Goal: Complete application form: Complete application form

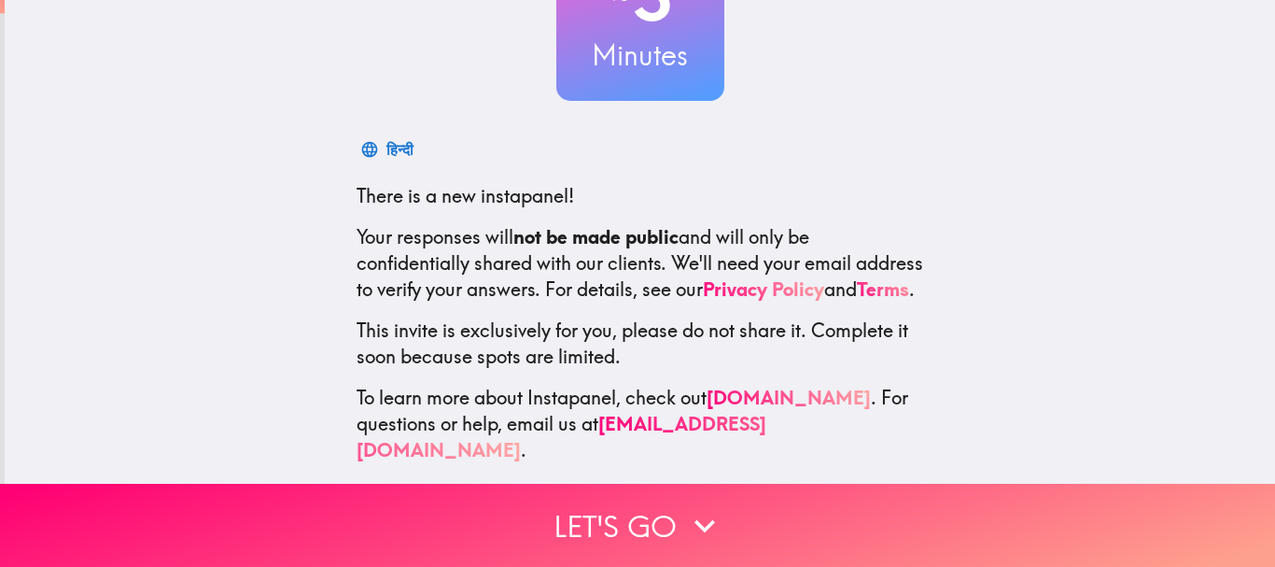
scroll to position [210, 0]
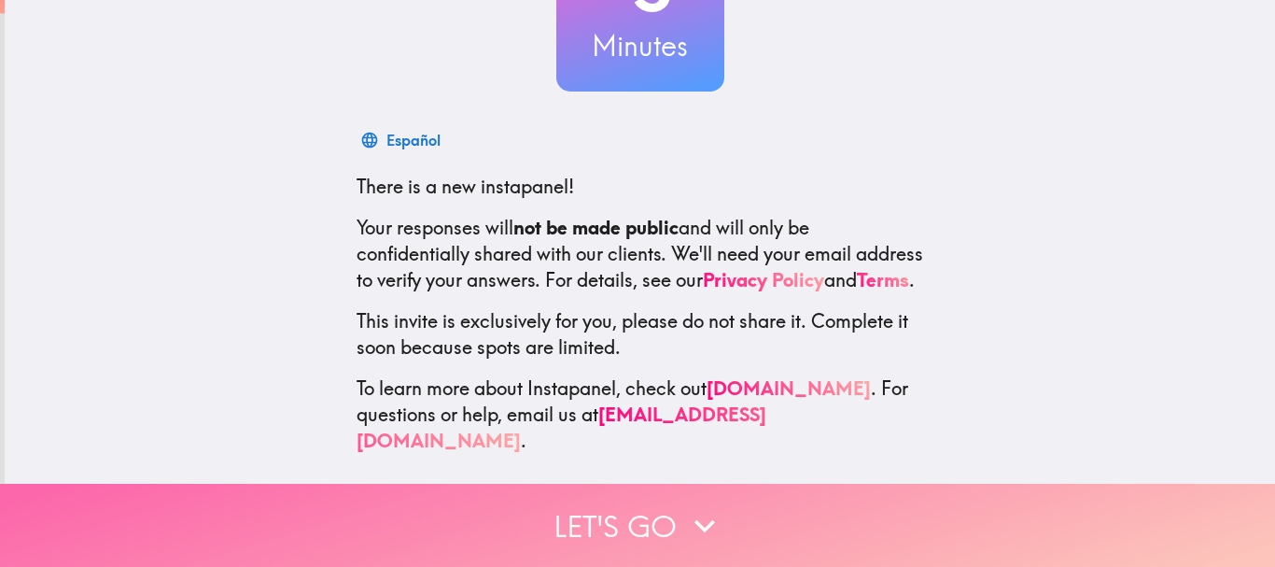
click at [627, 505] on button "Let's go" at bounding box center [637, 525] width 1275 height 83
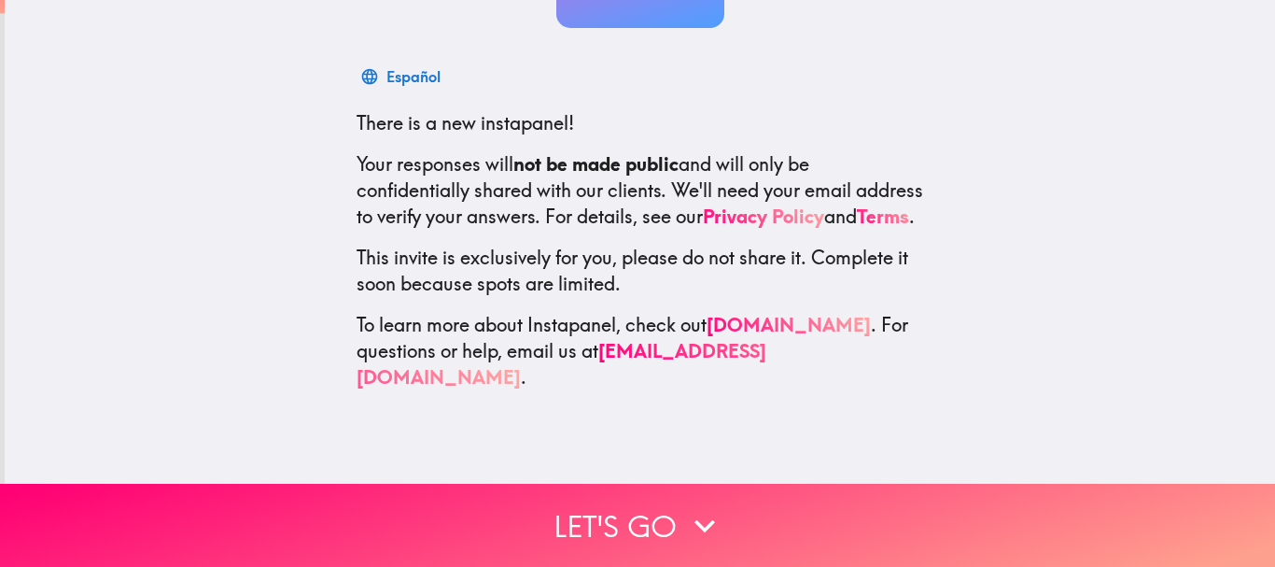
scroll to position [0, 0]
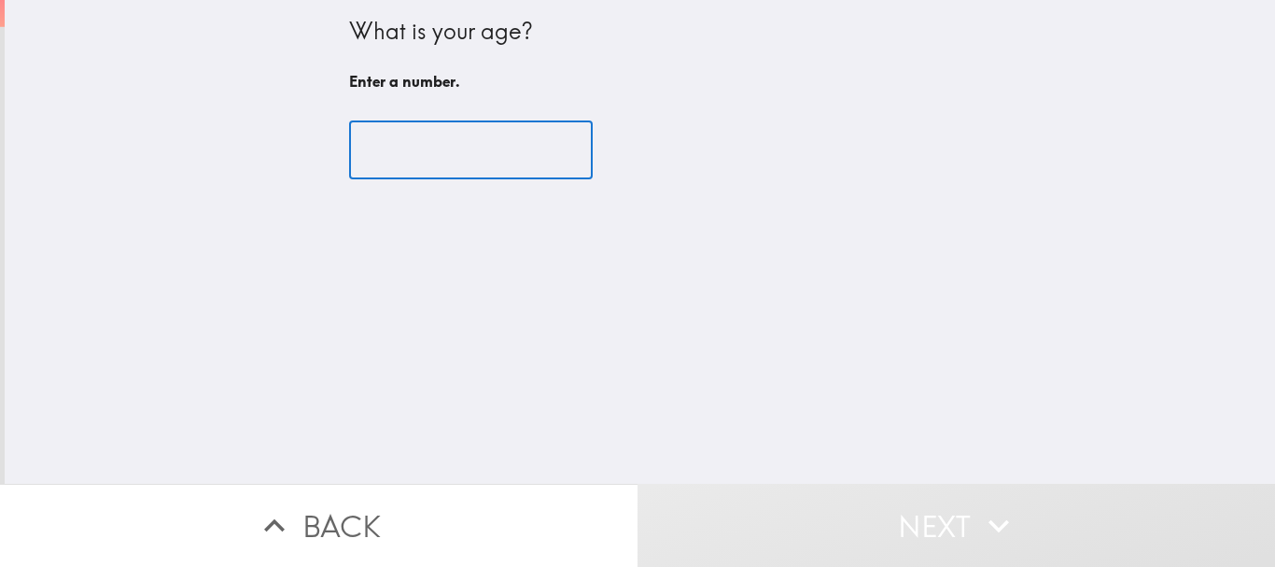
click at [412, 150] on input "number" at bounding box center [471, 150] width 244 height 58
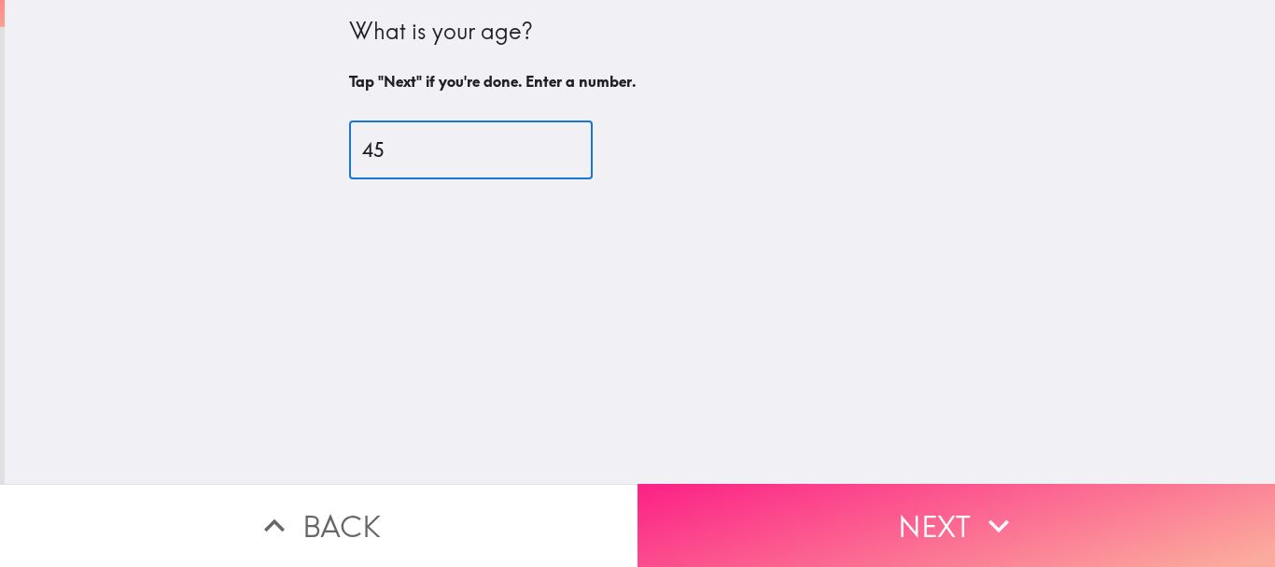
type input "45"
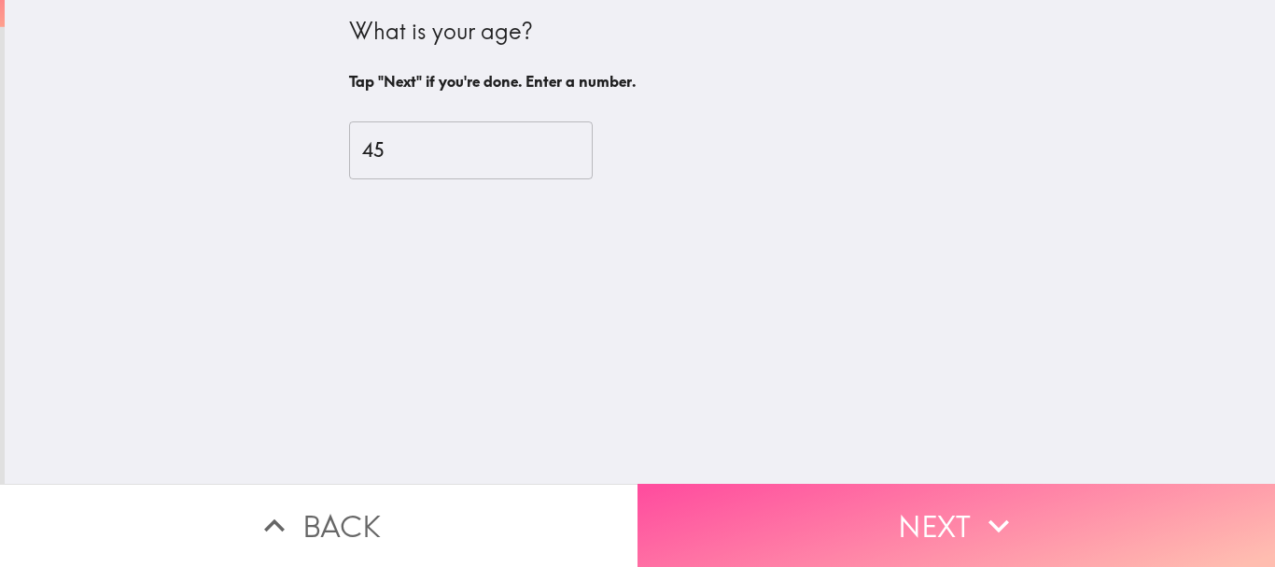
drag, startPoint x: 883, startPoint y: 503, endPoint x: 874, endPoint y: 497, distance: 11.4
click at [880, 500] on button "Next" at bounding box center [957, 525] width 638 height 83
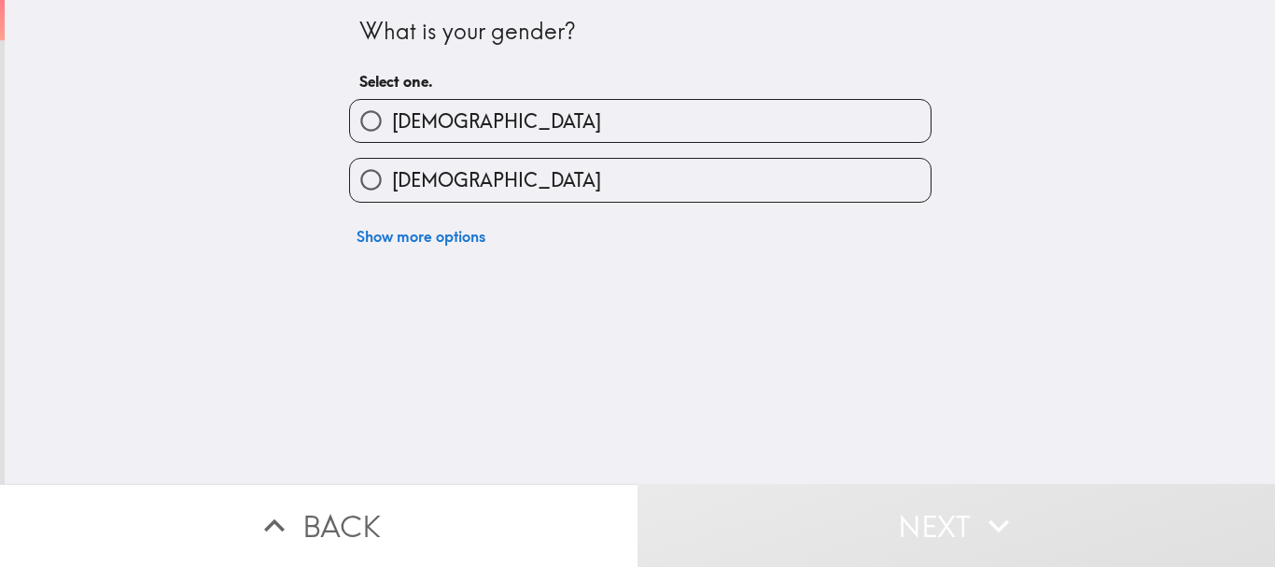
click at [362, 120] on input "[DEMOGRAPHIC_DATA]" at bounding box center [371, 121] width 42 height 42
radio input "true"
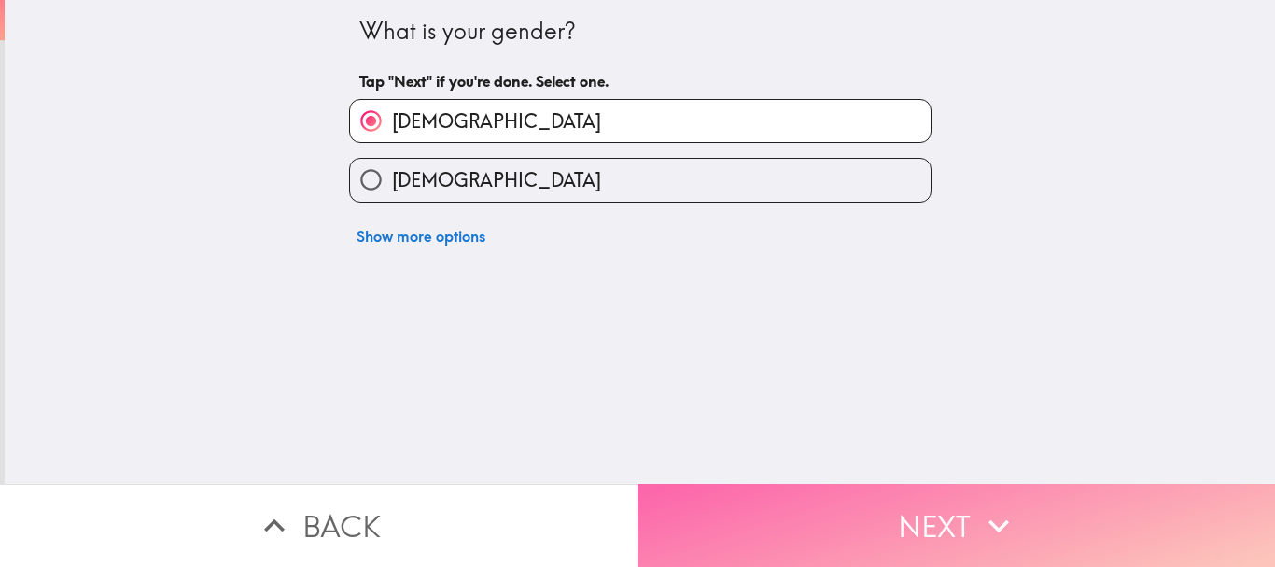
click at [840, 514] on button "Next" at bounding box center [957, 525] width 638 height 83
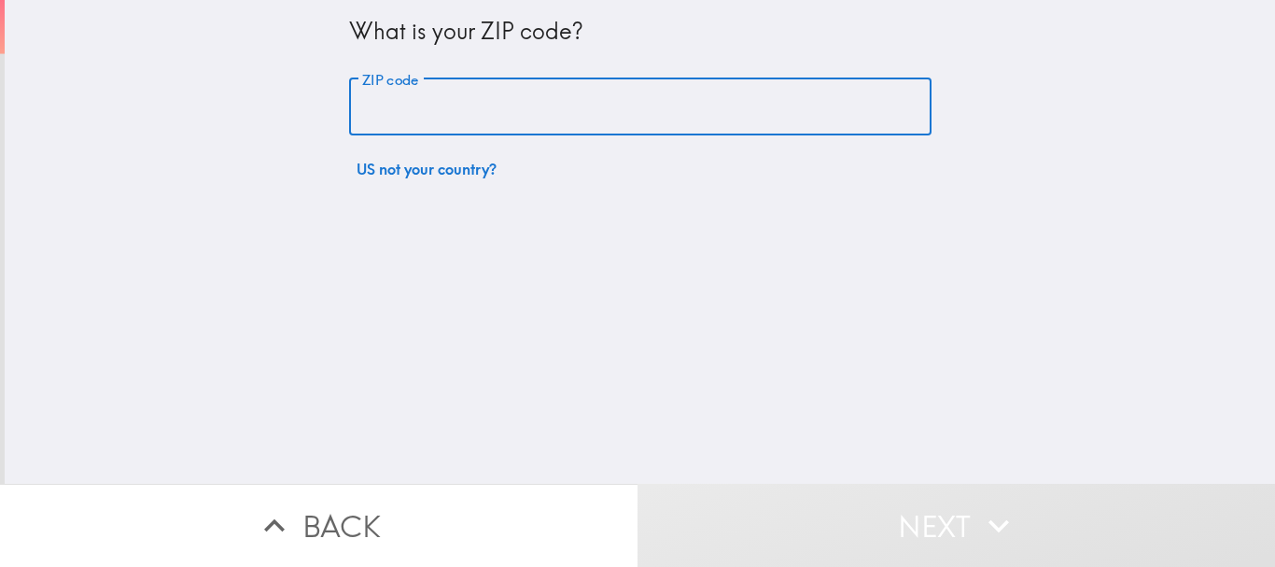
click at [448, 98] on input "ZIP code" at bounding box center [640, 107] width 583 height 58
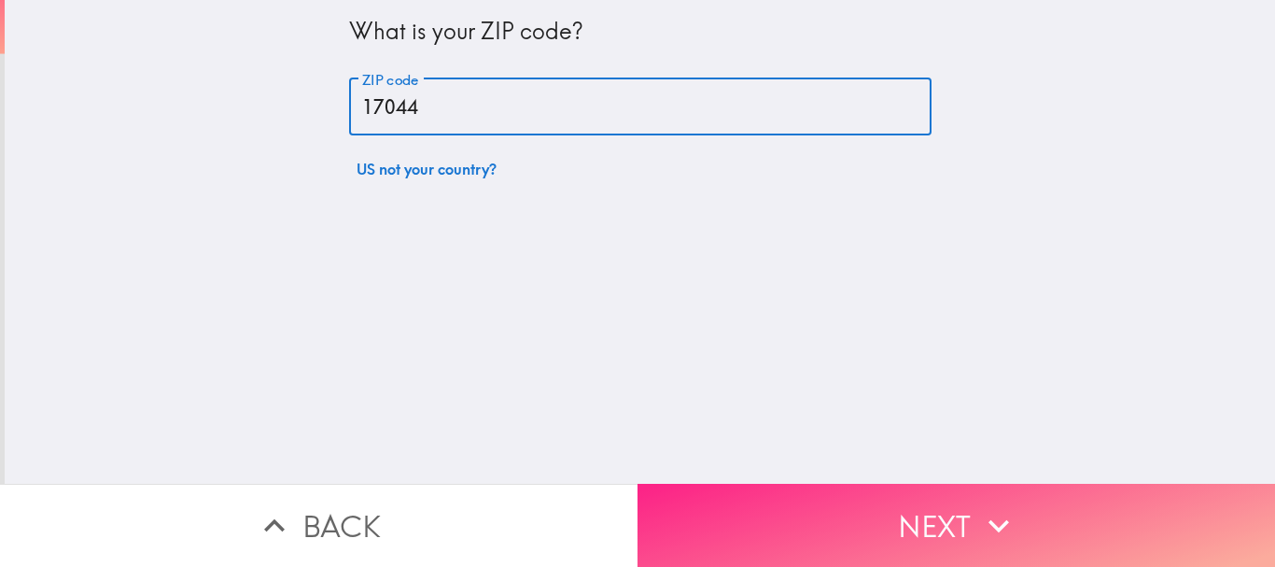
type input "17044"
click at [836, 519] on button "Next" at bounding box center [957, 525] width 638 height 83
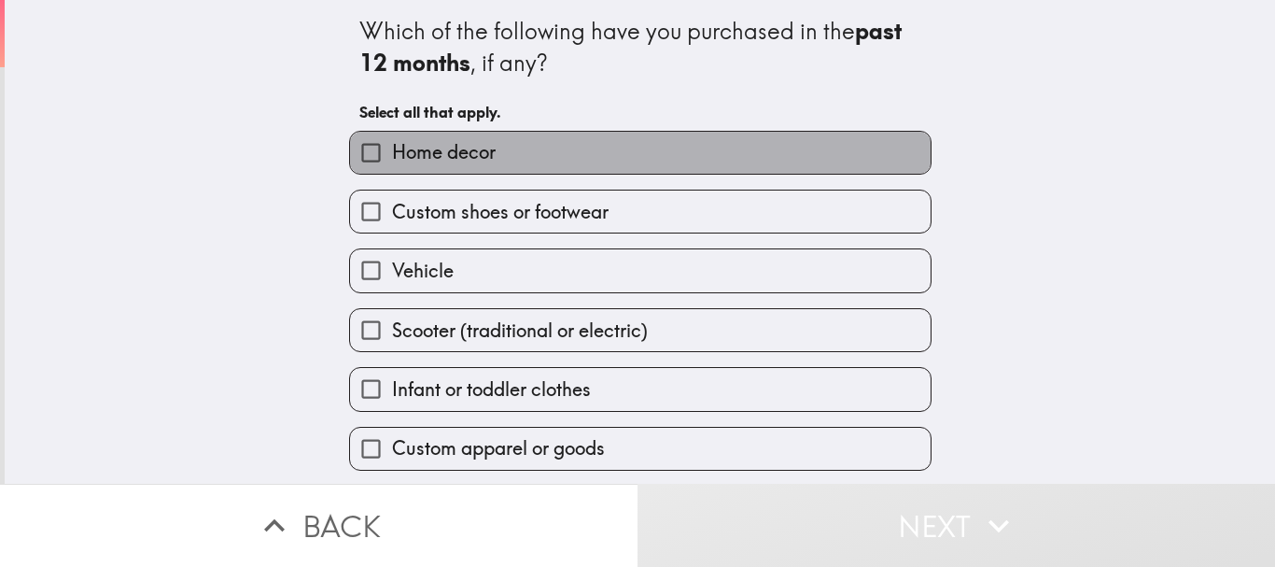
click at [479, 147] on span "Home decor" at bounding box center [444, 152] width 104 height 26
click at [392, 147] on input "Home decor" at bounding box center [371, 153] width 42 height 42
checkbox input "true"
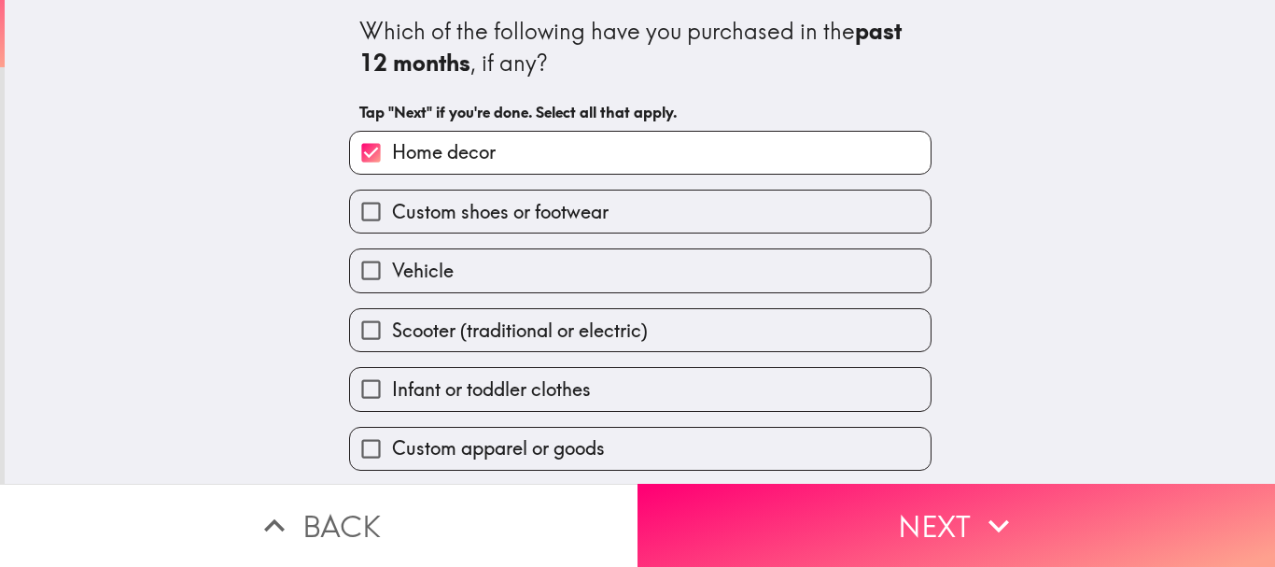
click at [479, 214] on span "Custom shoes or footwear" at bounding box center [500, 212] width 217 height 26
click at [392, 214] on input "Custom shoes or footwear" at bounding box center [371, 211] width 42 height 42
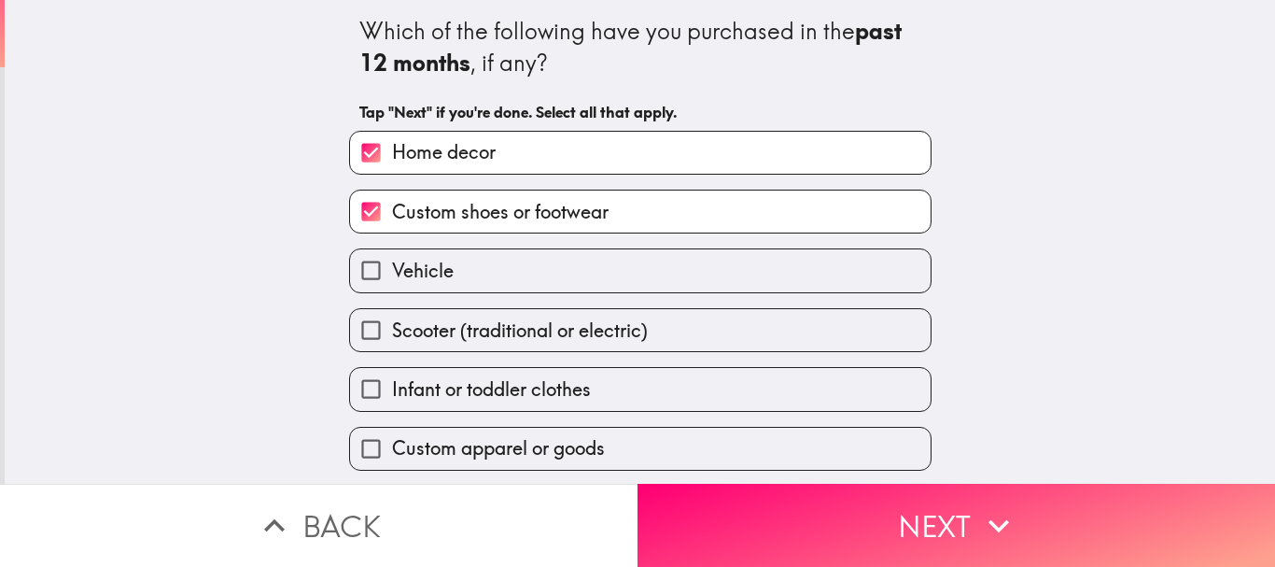
click at [479, 216] on span "Custom shoes or footwear" at bounding box center [500, 212] width 217 height 26
click at [392, 216] on input "Custom shoes or footwear" at bounding box center [371, 211] width 42 height 42
checkbox input "false"
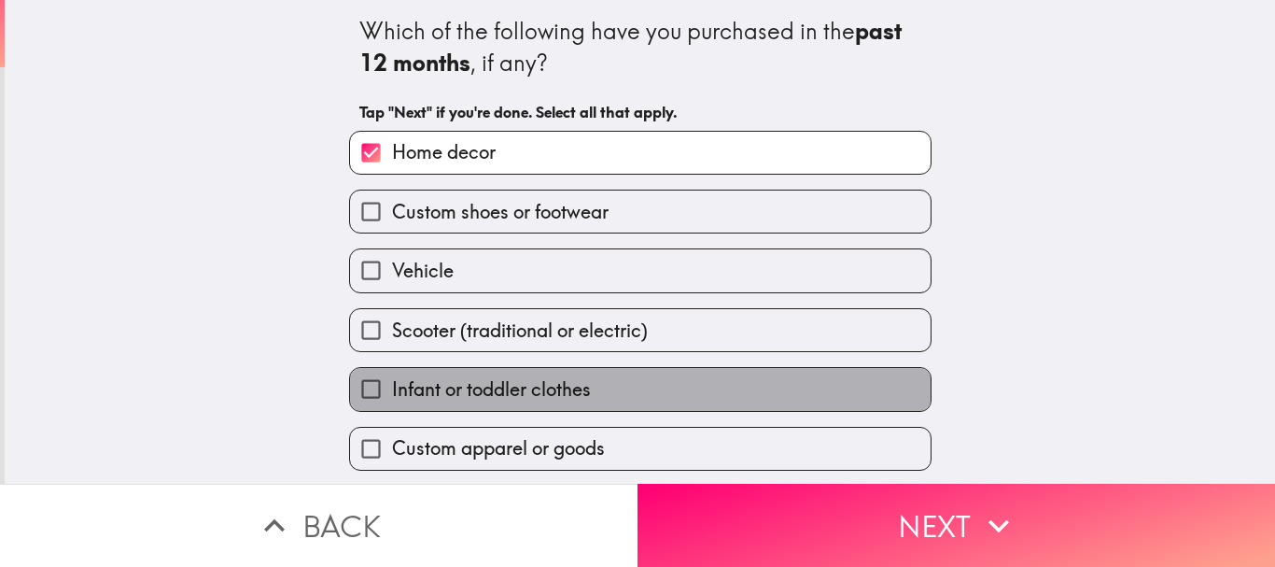
drag, startPoint x: 439, startPoint y: 396, endPoint x: 459, endPoint y: 375, distance: 29.0
click at [440, 396] on span "Infant or toddler clothes" at bounding box center [491, 389] width 199 height 26
click at [392, 396] on input "Infant or toddler clothes" at bounding box center [371, 389] width 42 height 42
checkbox input "true"
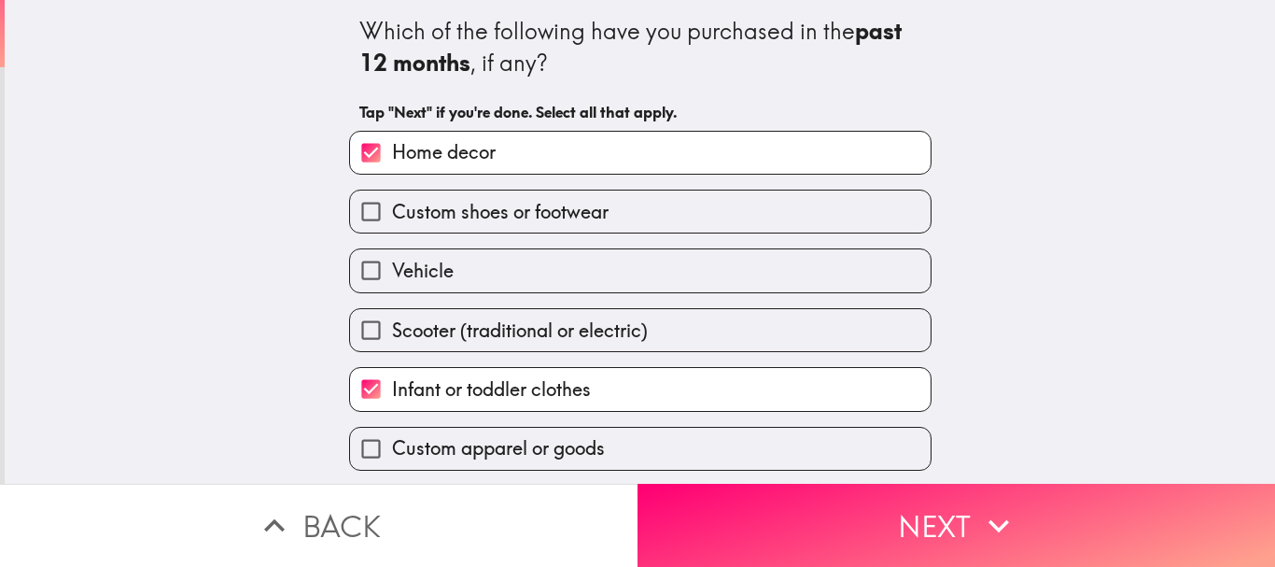
scroll to position [120, 0]
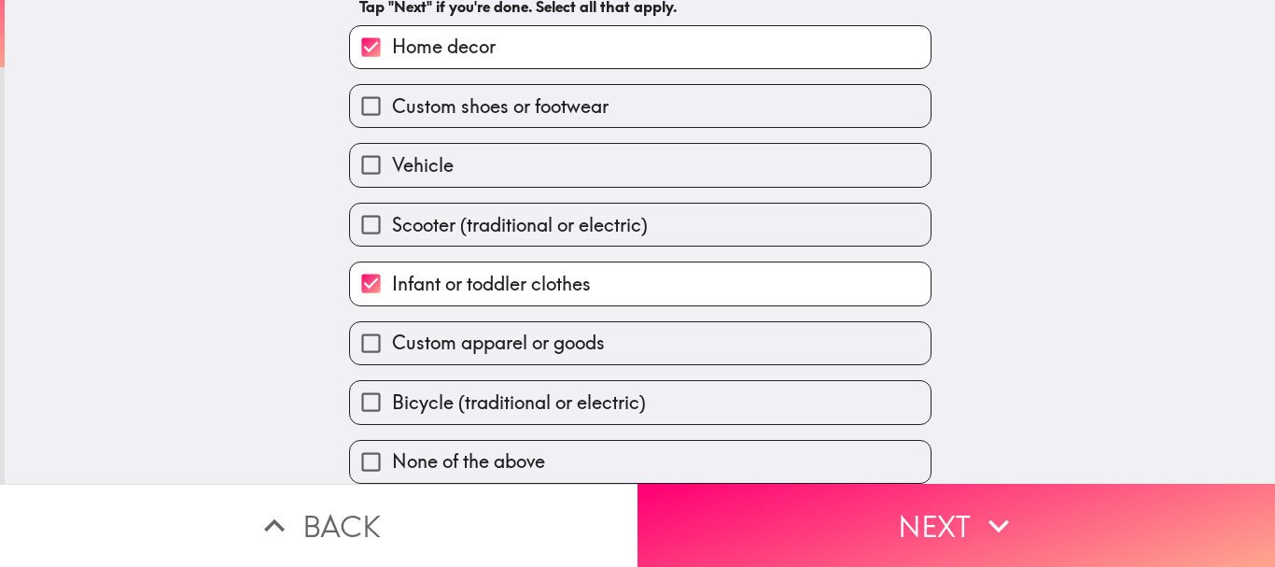
click at [443, 335] on span "Custom apparel or goods" at bounding box center [498, 343] width 213 height 26
click at [392, 335] on input "Custom apparel or goods" at bounding box center [371, 343] width 42 height 42
checkbox input "true"
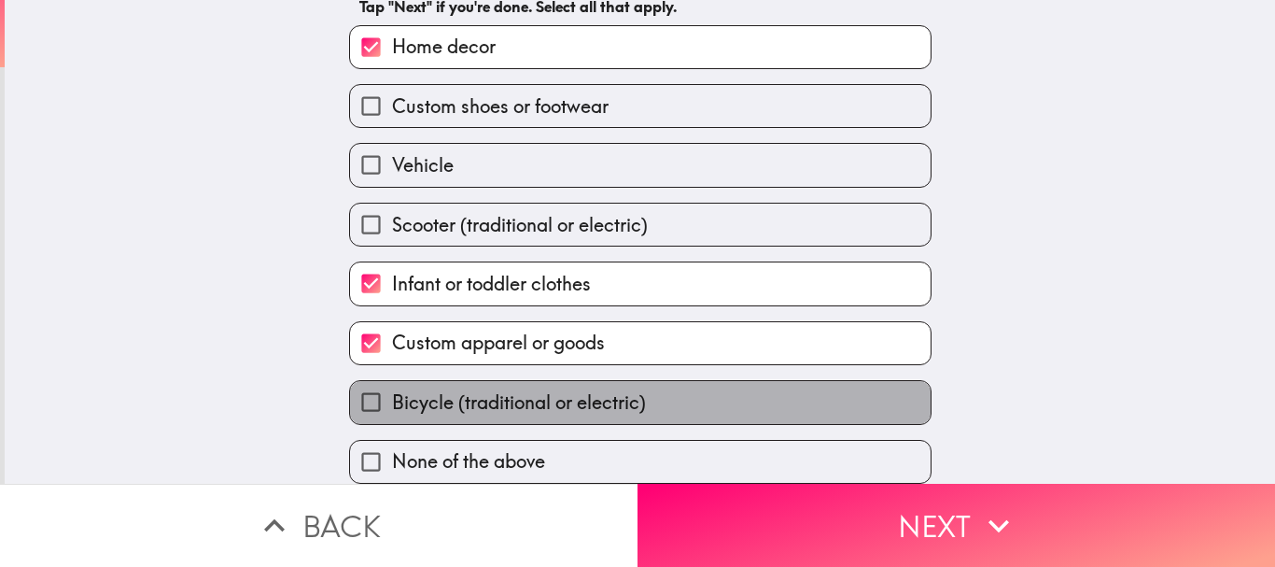
click at [462, 389] on span "Bicycle (traditional or electric)" at bounding box center [519, 402] width 254 height 26
click at [392, 389] on input "Bicycle (traditional or electric)" at bounding box center [371, 402] width 42 height 42
checkbox input "true"
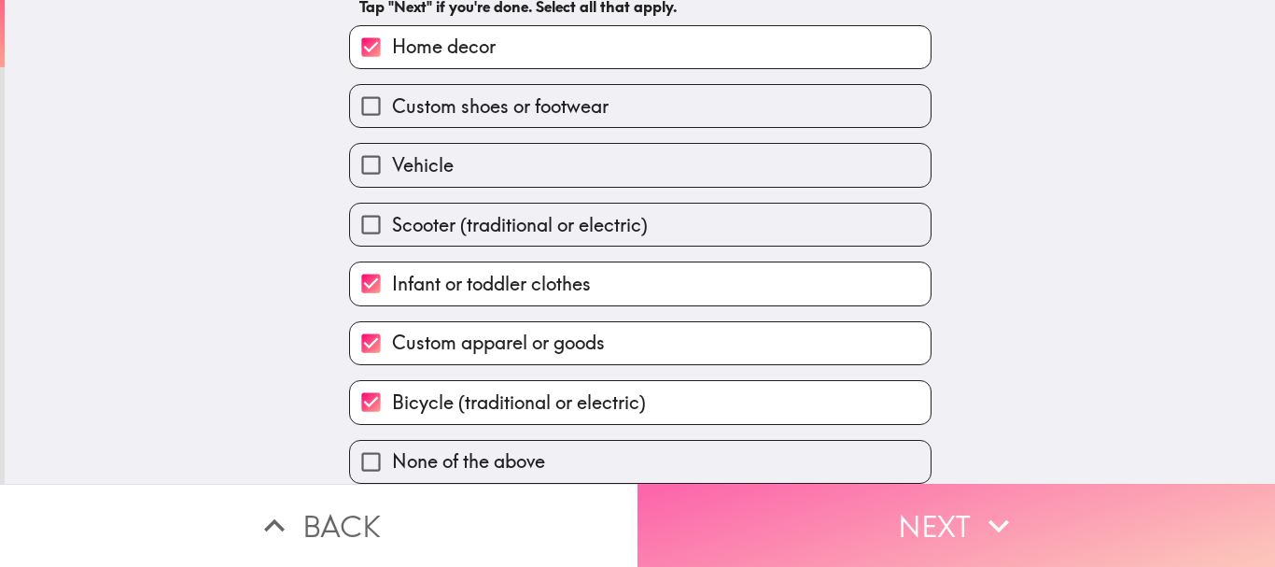
click at [775, 507] on button "Next" at bounding box center [957, 525] width 638 height 83
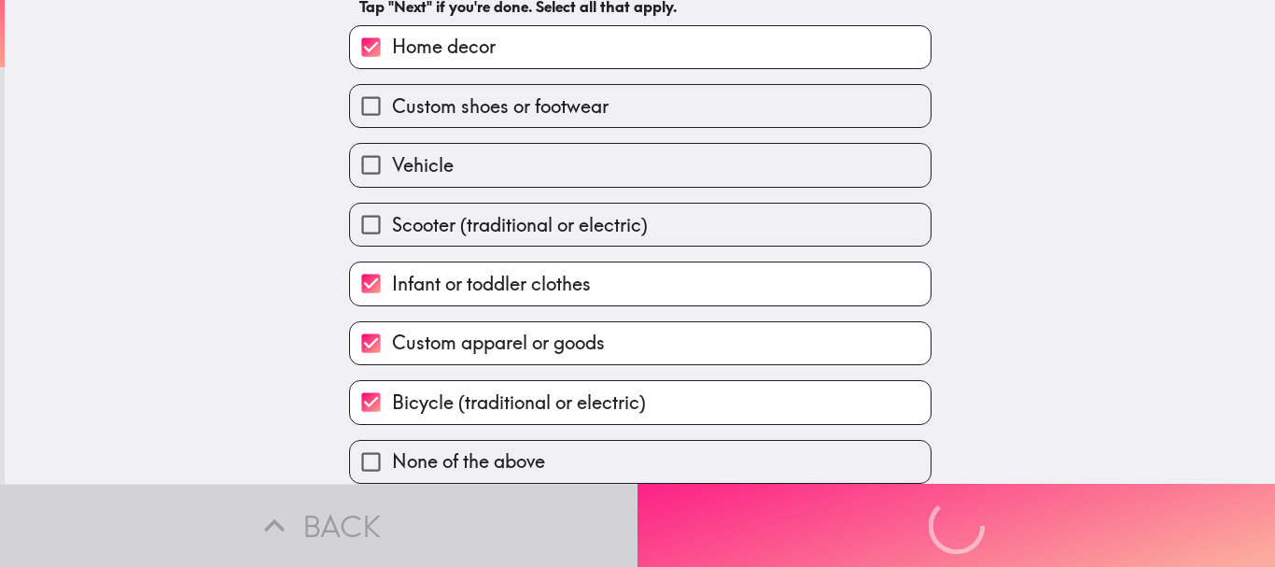
scroll to position [0, 0]
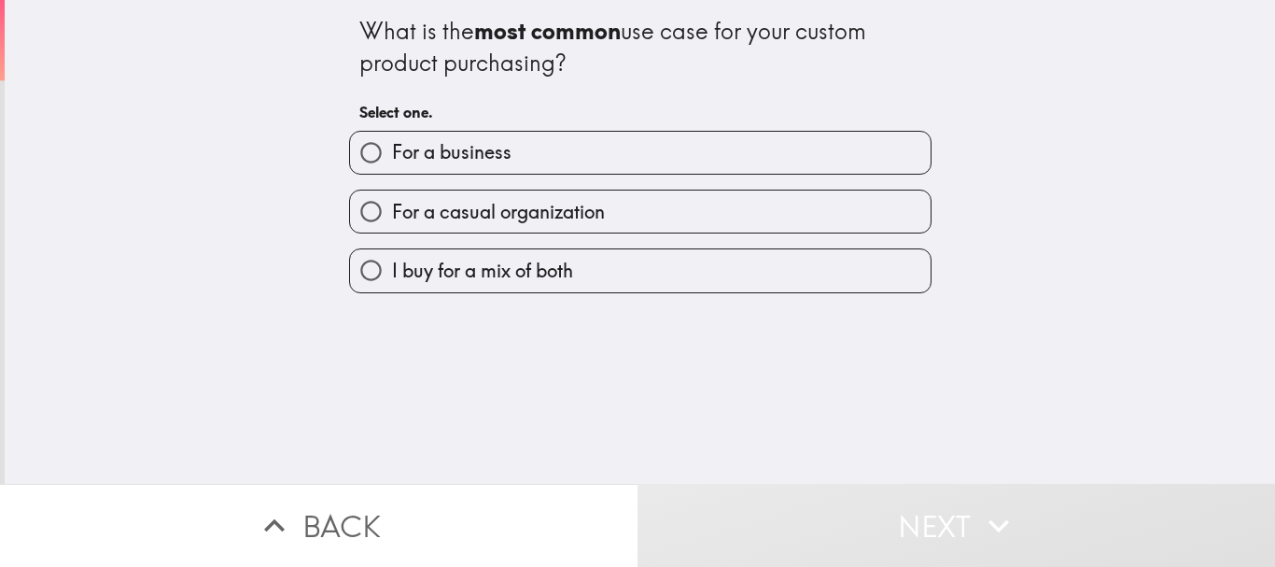
click at [458, 274] on span "I buy for a mix of both" at bounding box center [482, 271] width 181 height 26
click at [392, 274] on input "I buy for a mix of both" at bounding box center [371, 270] width 42 height 42
radio input "true"
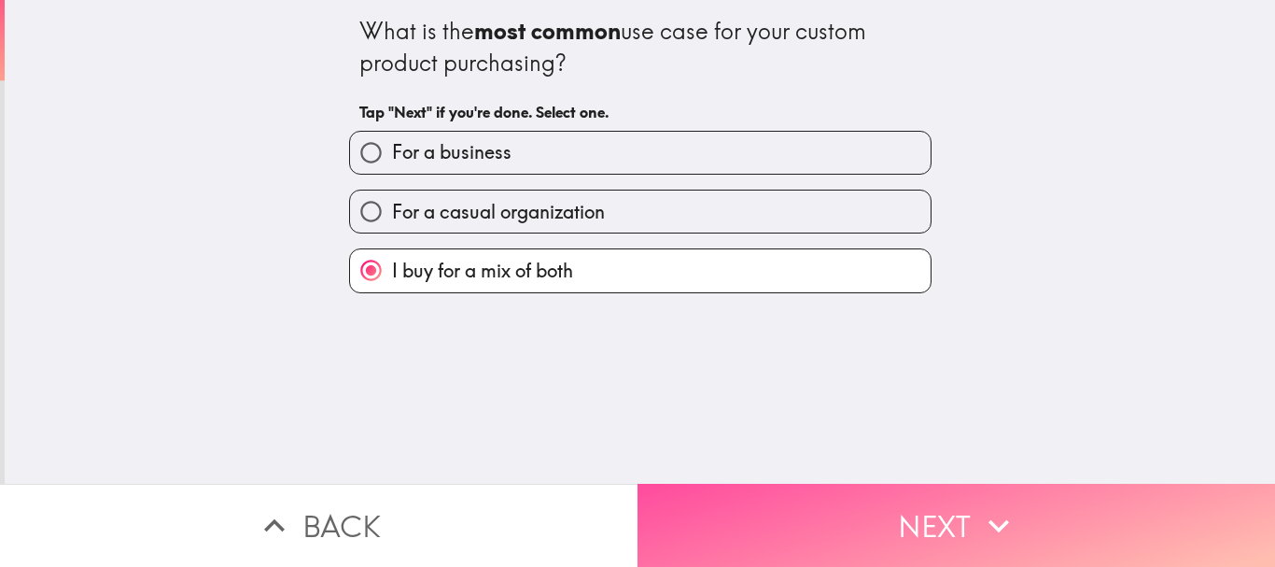
click at [754, 522] on button "Next" at bounding box center [957, 525] width 638 height 83
